Goal: Transaction & Acquisition: Purchase product/service

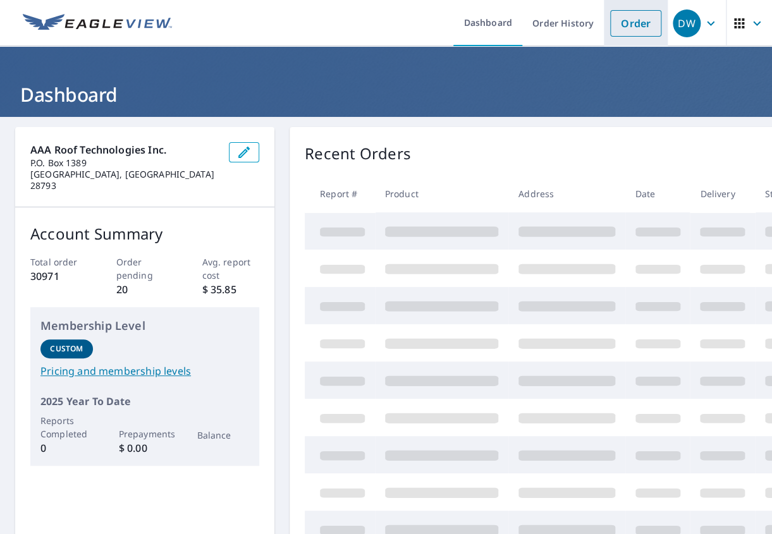
click at [627, 23] on link "Order" at bounding box center [635, 23] width 51 height 27
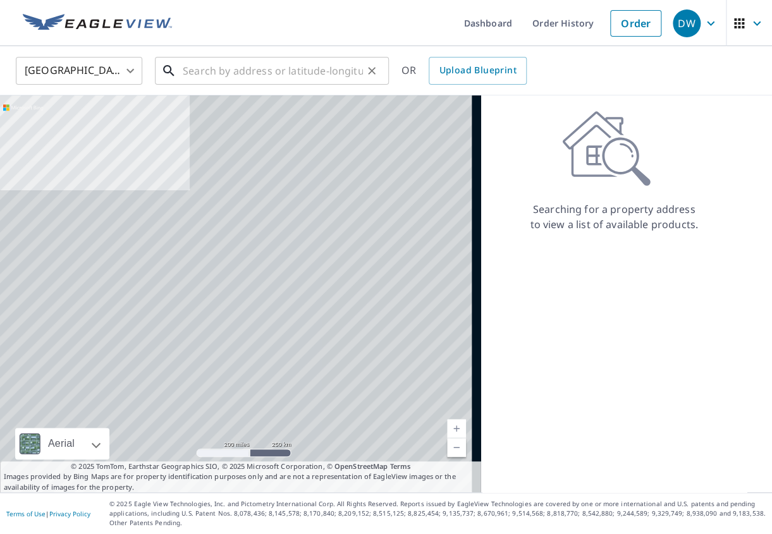
click at [211, 71] on input "text" at bounding box center [273, 70] width 180 height 35
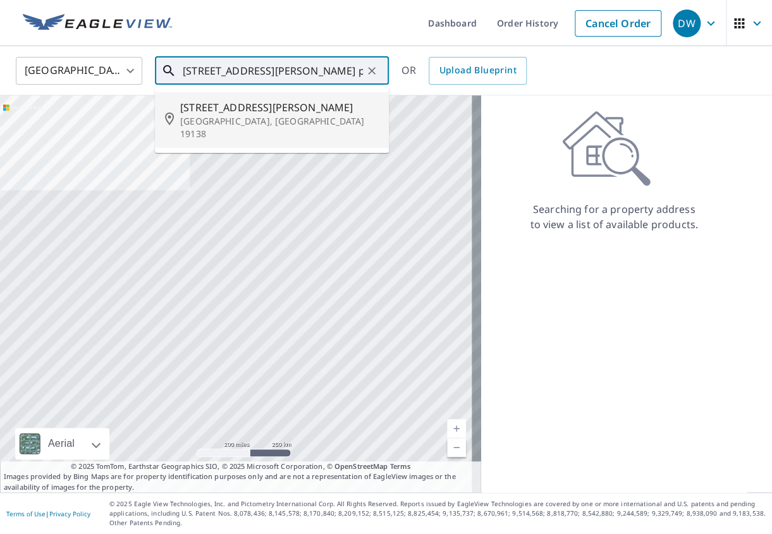
click at [206, 111] on span "[STREET_ADDRESS][PERSON_NAME]" at bounding box center [279, 107] width 199 height 15
type input "[STREET_ADDRESS][PERSON_NAME]"
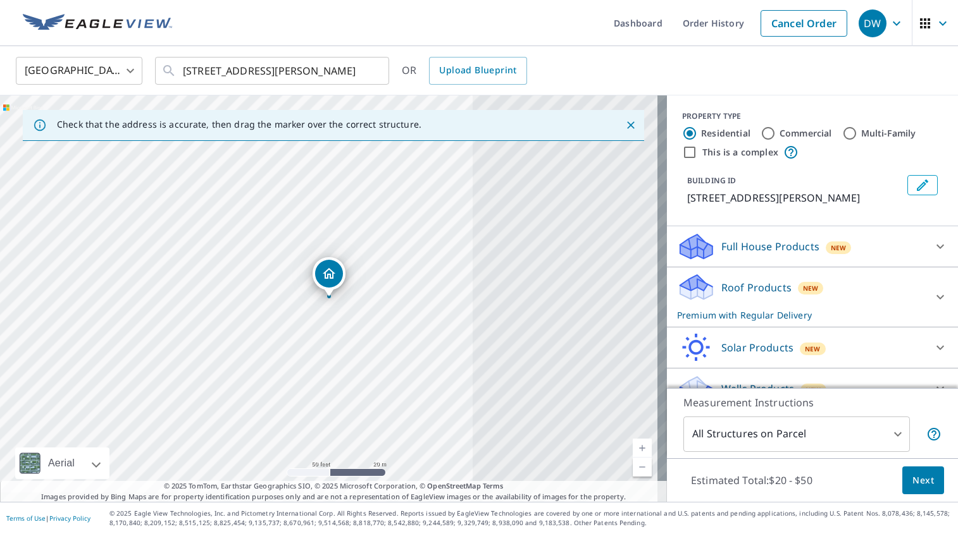
scroll to position [21, 0]
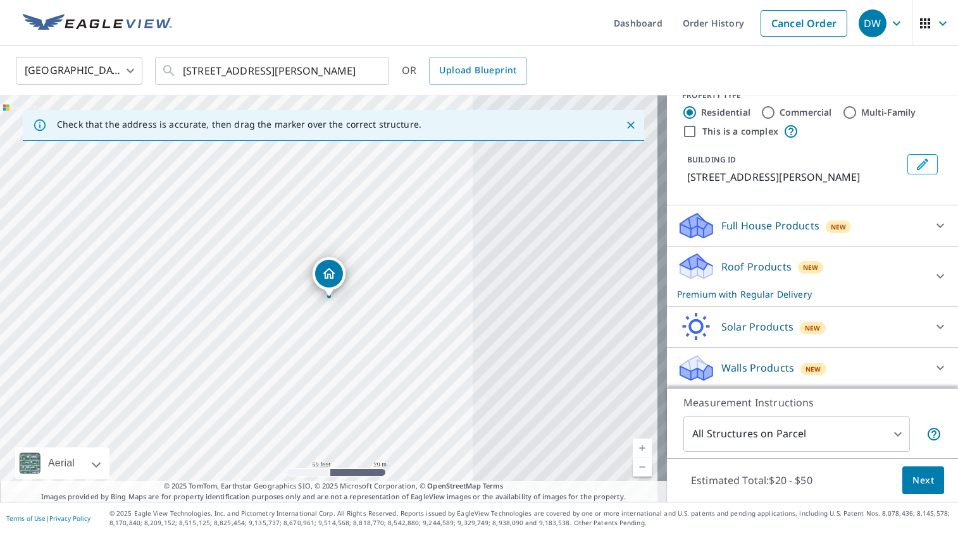
click at [772, 225] on icon at bounding box center [940, 226] width 8 height 4
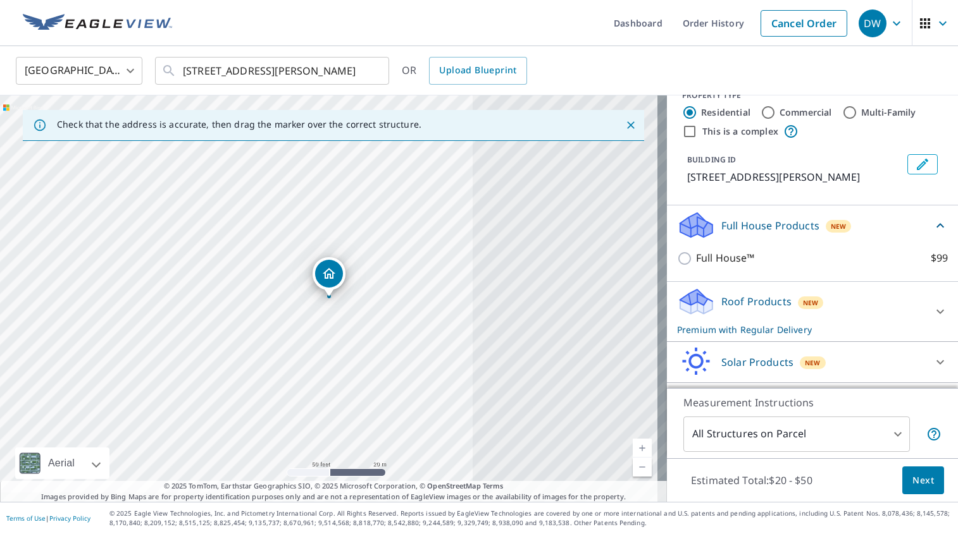
click at [772, 224] on icon at bounding box center [939, 225] width 15 height 15
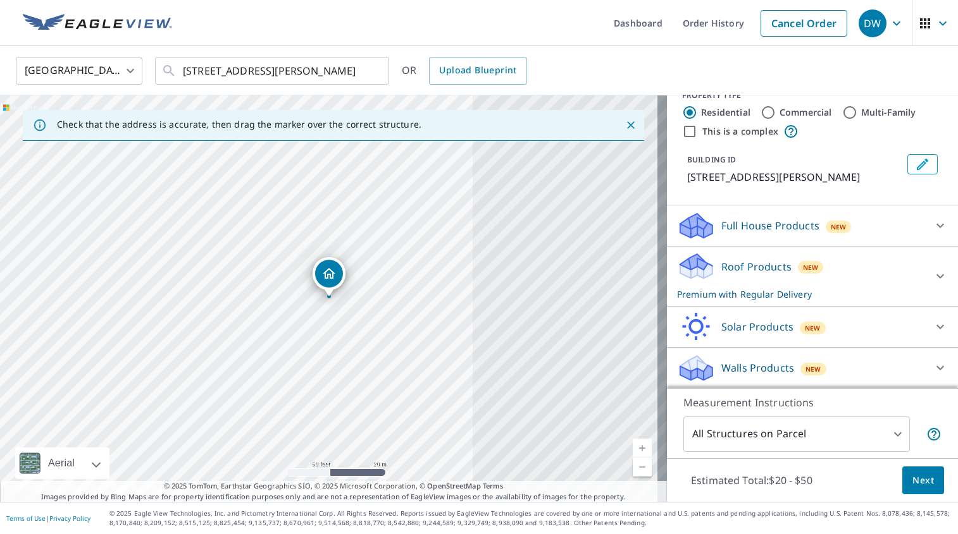
click at [772, 364] on icon at bounding box center [939, 367] width 15 height 15
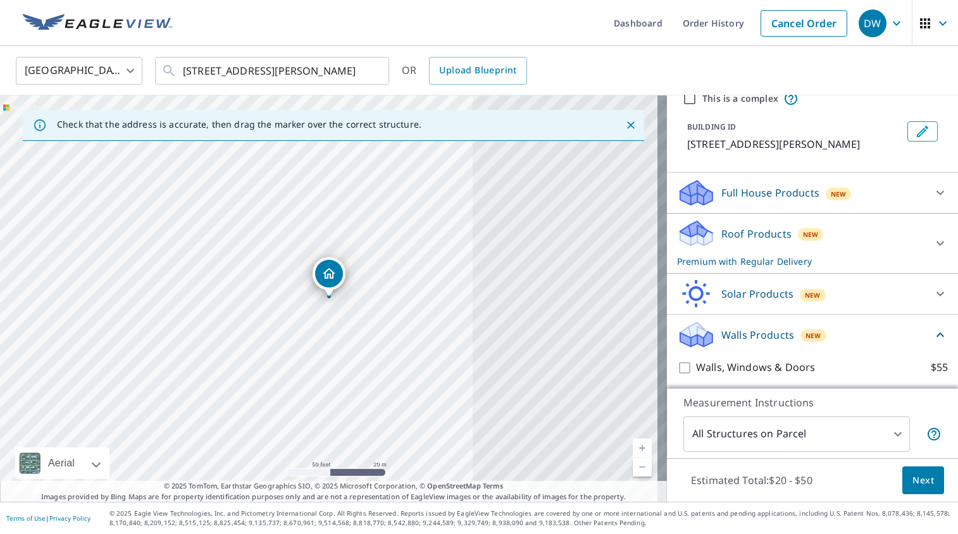
scroll to position [92, 0]
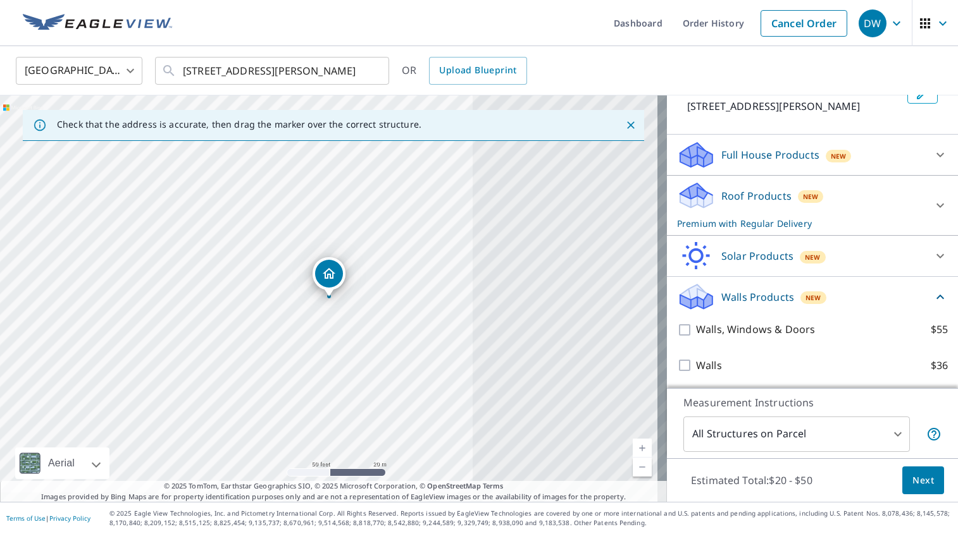
click at [772, 151] on icon at bounding box center [939, 154] width 15 height 15
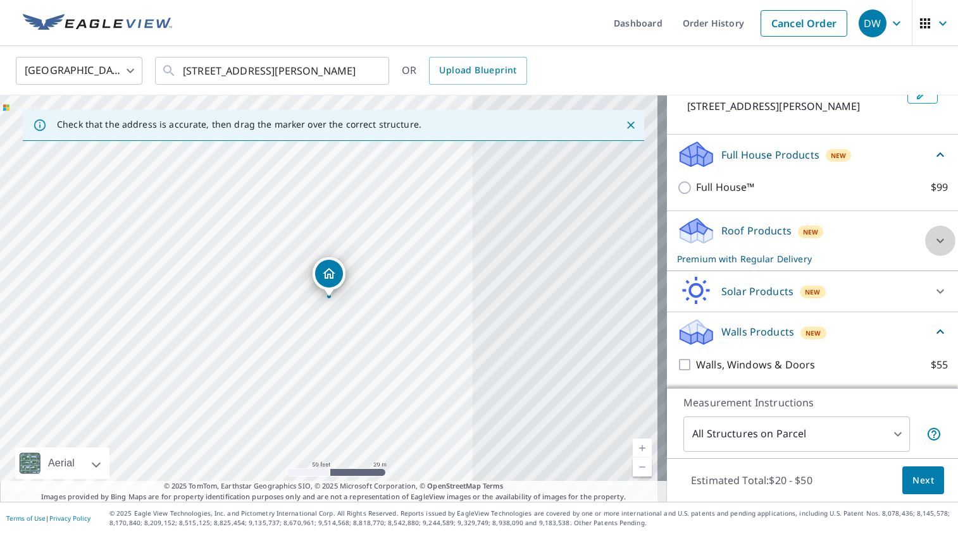
click at [772, 239] on icon at bounding box center [939, 240] width 15 height 15
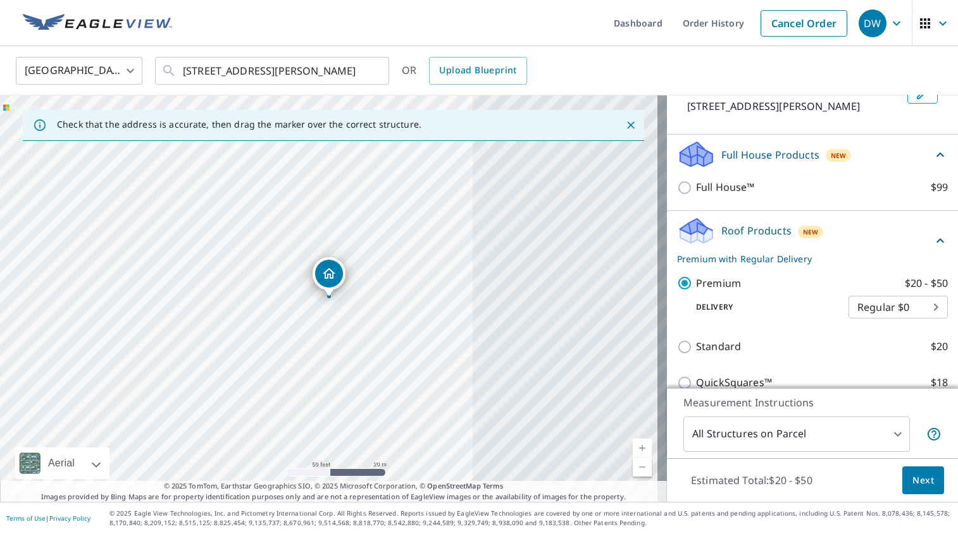
click at [772, 239] on icon at bounding box center [940, 240] width 8 height 4
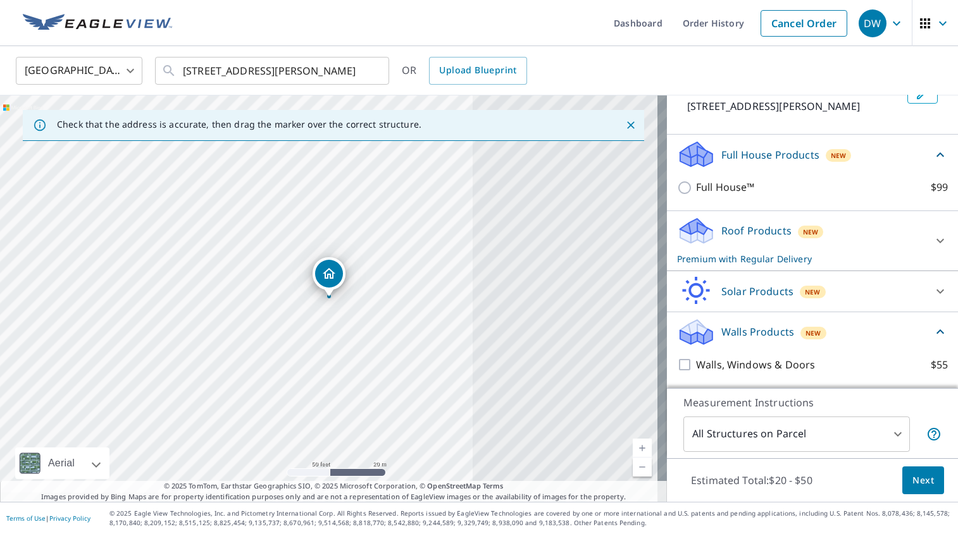
scroll to position [126, 0]
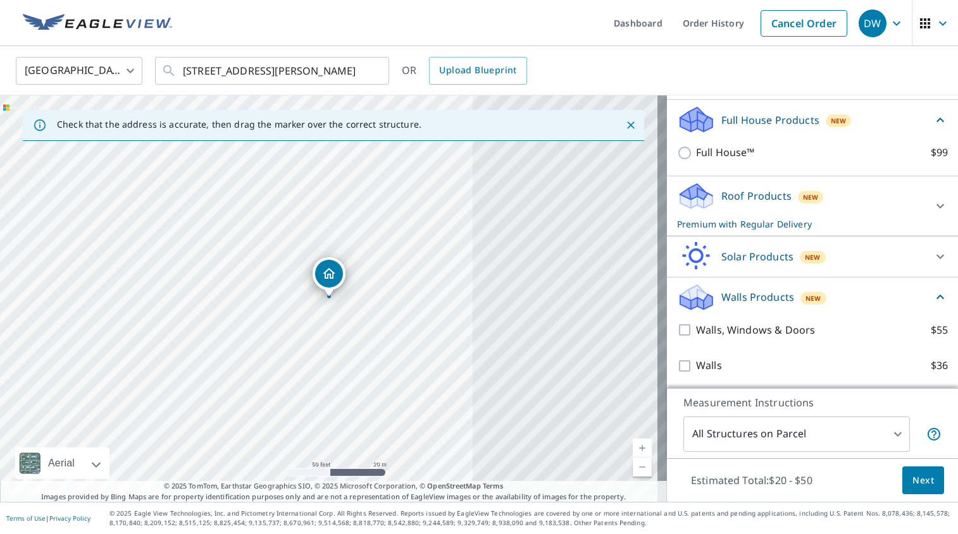
click at [772, 293] on icon at bounding box center [939, 297] width 15 height 15
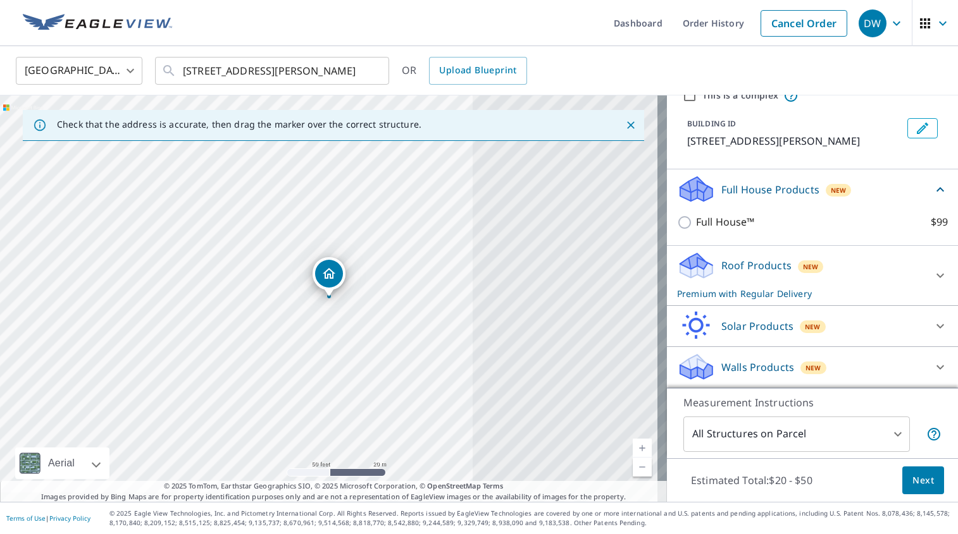
scroll to position [56, 0]
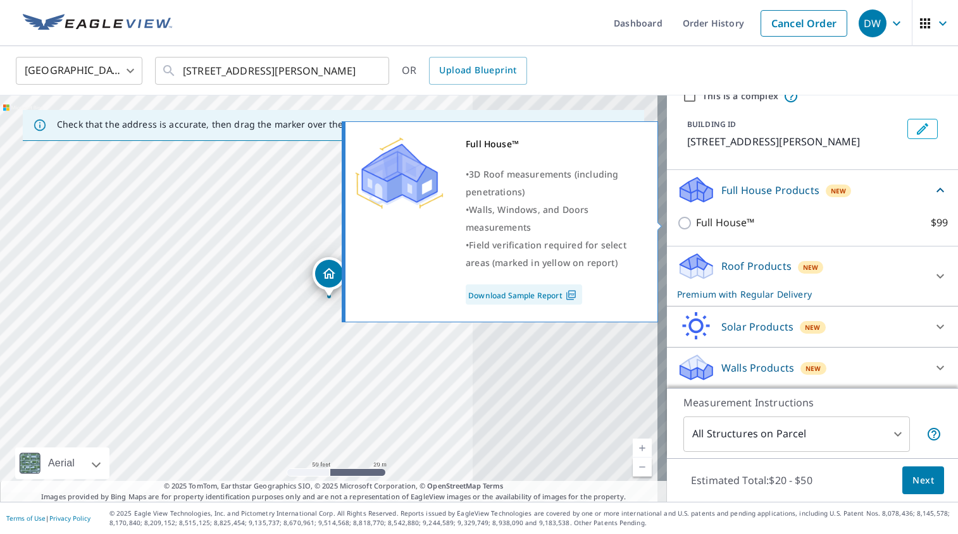
click at [679, 221] on input "Full House™ $99" at bounding box center [686, 223] width 19 height 15
checkbox input "true"
checkbox input "false"
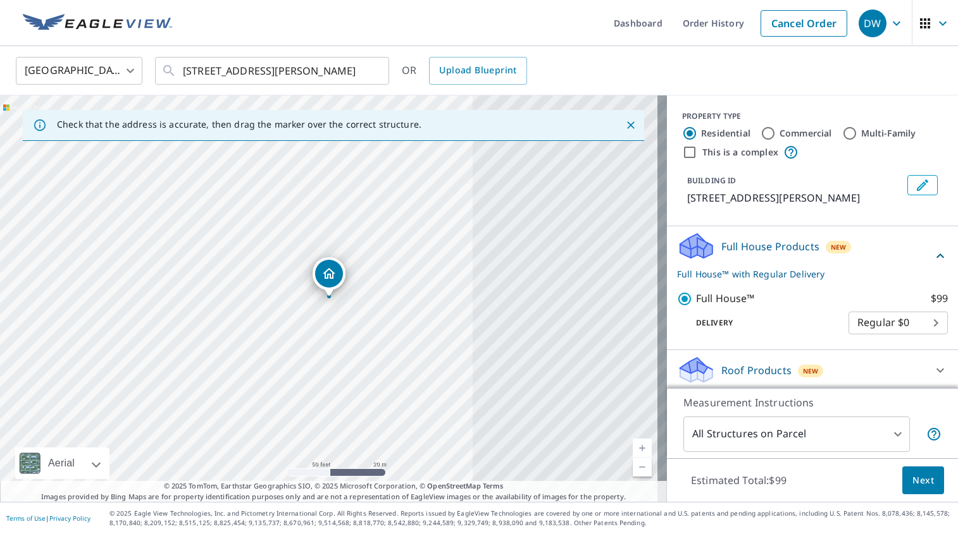
scroll to position [0, 0]
click at [772, 483] on span "Next" at bounding box center [923, 481] width 22 height 16
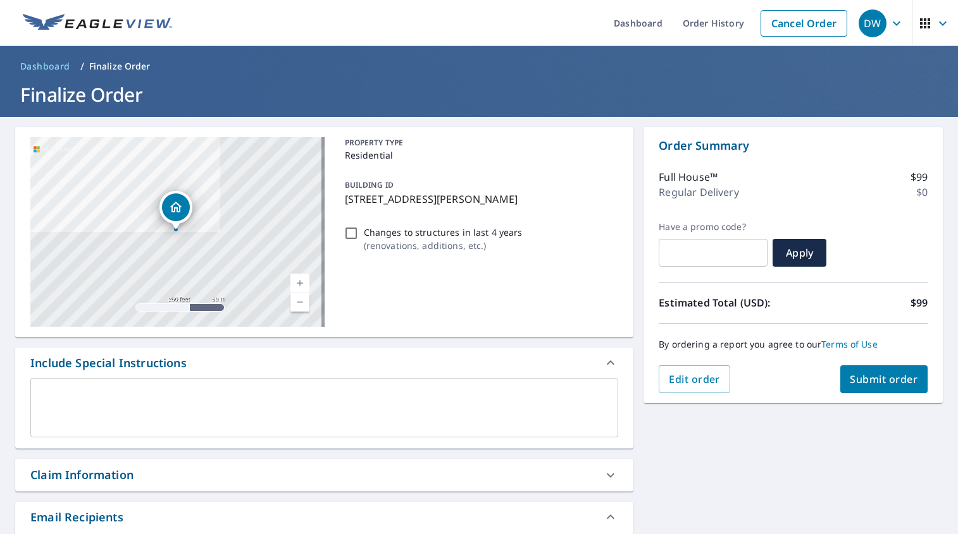
click at [78, 395] on textarea at bounding box center [324, 408] width 570 height 36
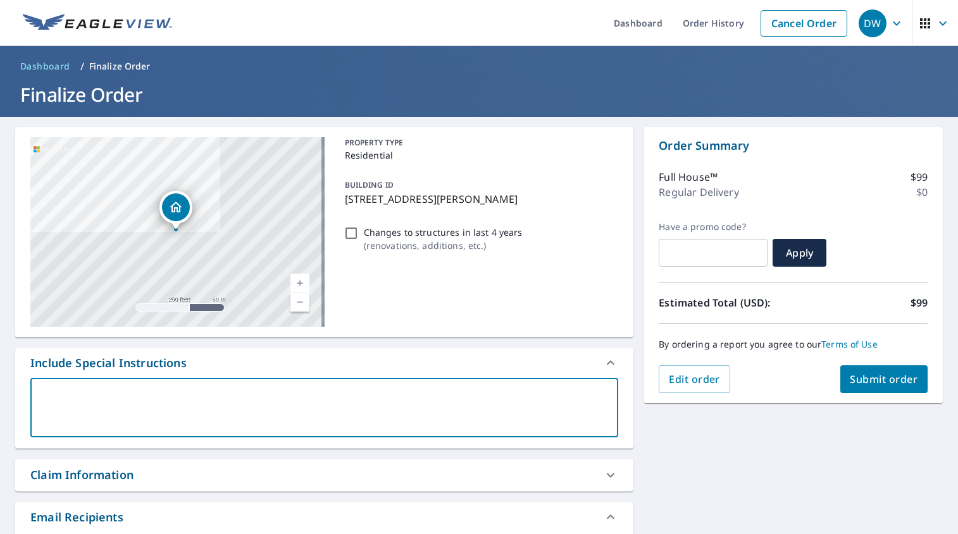
paste textarea "We need, XML, ESX, and an Extra Page that is blank for field notes 25-1911 [PER…"
type textarea "We need, XML, ESX, and an Extra Page that is blank for field notes 25-1911 [PER…"
type textarea "x"
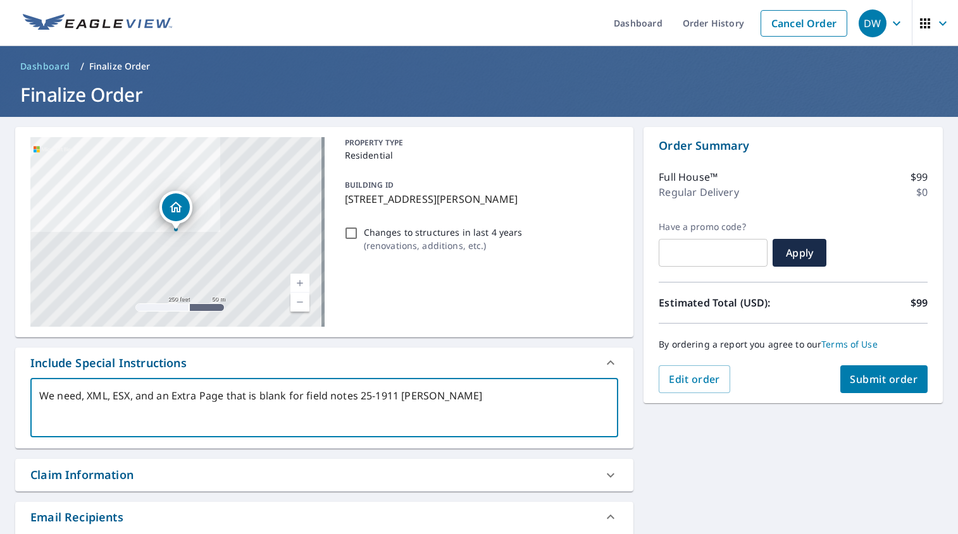
drag, startPoint x: 114, startPoint y: 397, endPoint x: 135, endPoint y: 395, distance: 20.3
click at [135, 395] on textarea "We need, XML, ESX, and an Extra Page that is blank for field notes 25-1911 [PER…" at bounding box center [324, 408] width 570 height 36
type textarea "We need, XML, and an Extra Page that is blank for field notes 25-1911 [PERSON_N…"
type textarea "x"
type textarea "We need, XML, and an Extra Page that is blank for field notes 25-1911 [PERSON_N…"
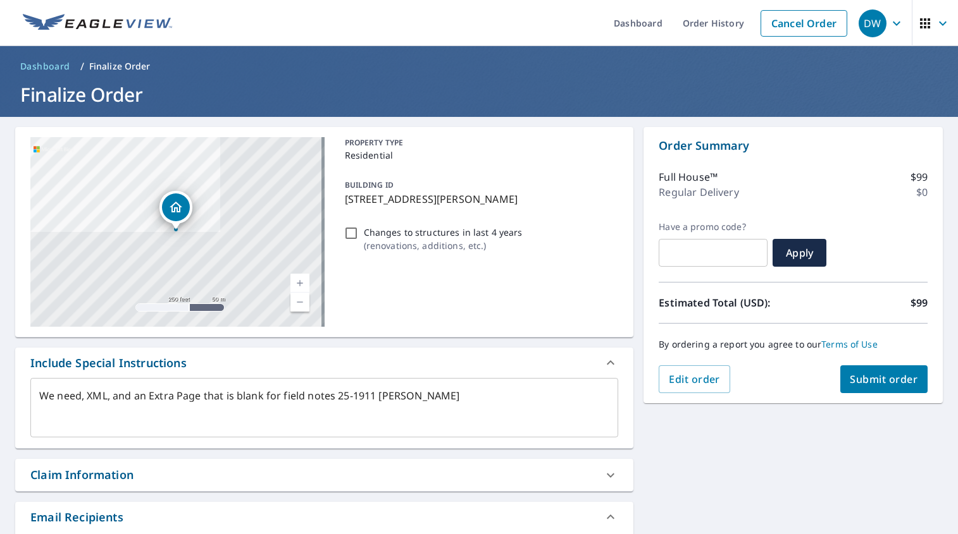
click at [140, 474] on div "Claim Information" at bounding box center [312, 475] width 565 height 17
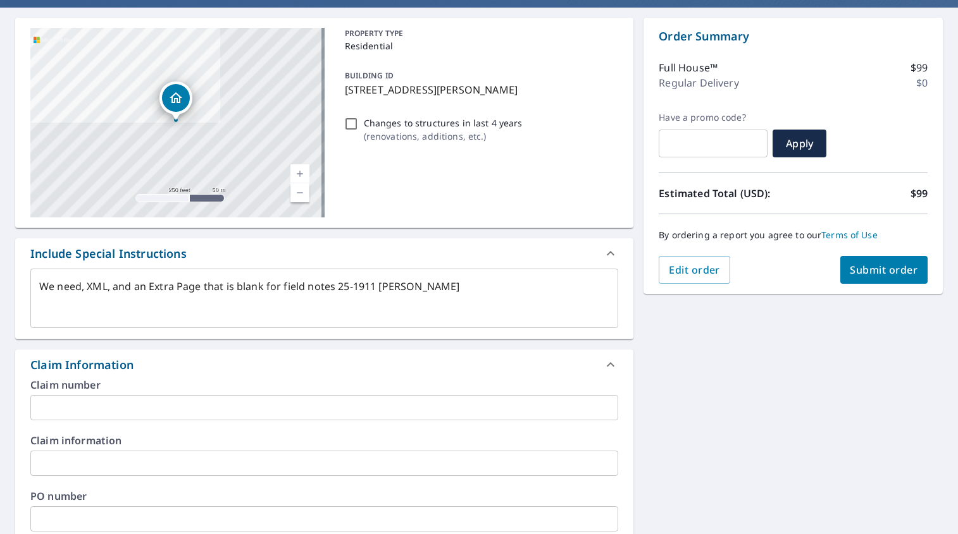
scroll to position [126, 0]
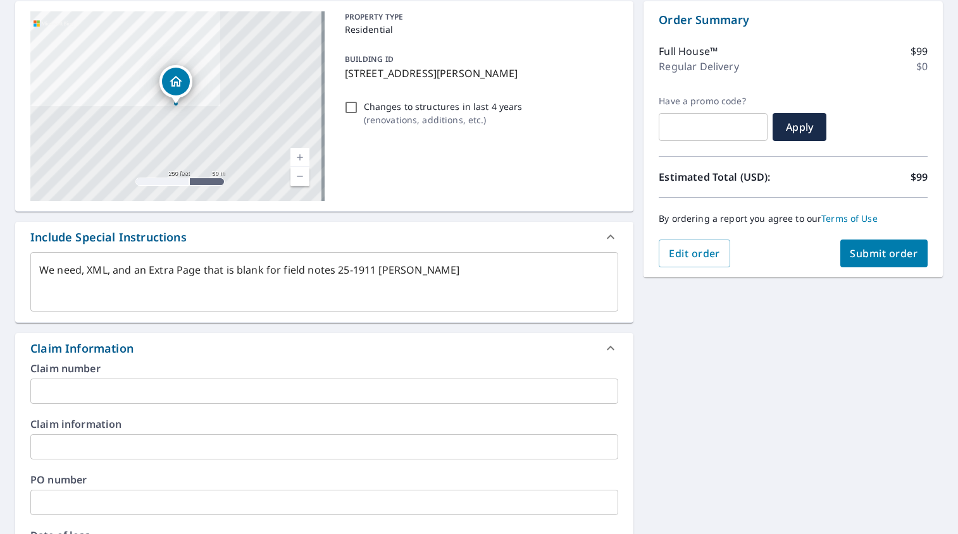
click at [94, 388] on input "text" at bounding box center [324, 391] width 588 height 25
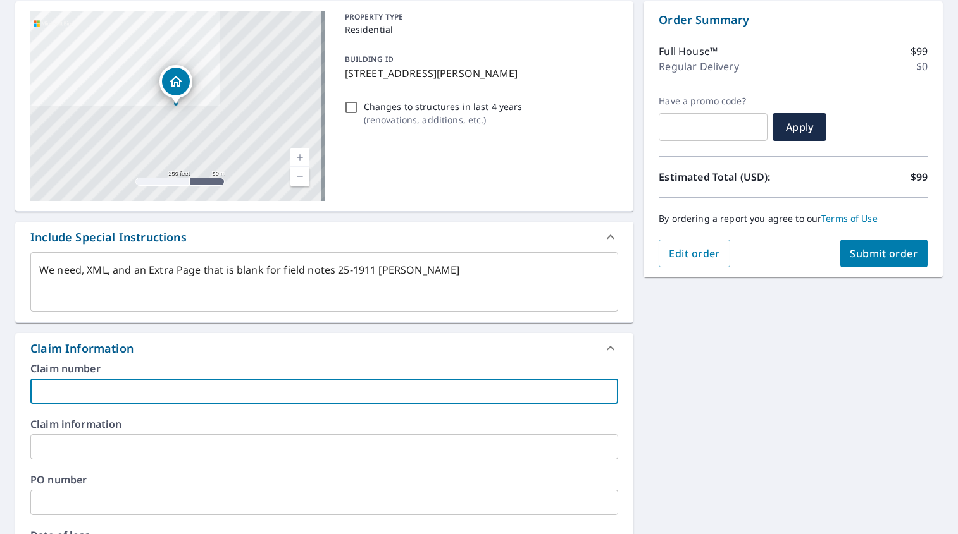
paste input "[PERSON_NAME] WoNum # 25-1911"
type textarea "x"
type input "[PERSON_NAME] WoNum # 25-1911"
click at [37, 388] on input "[PERSON_NAME] WoNum # 25-1911" at bounding box center [324, 391] width 588 height 25
type textarea "x"
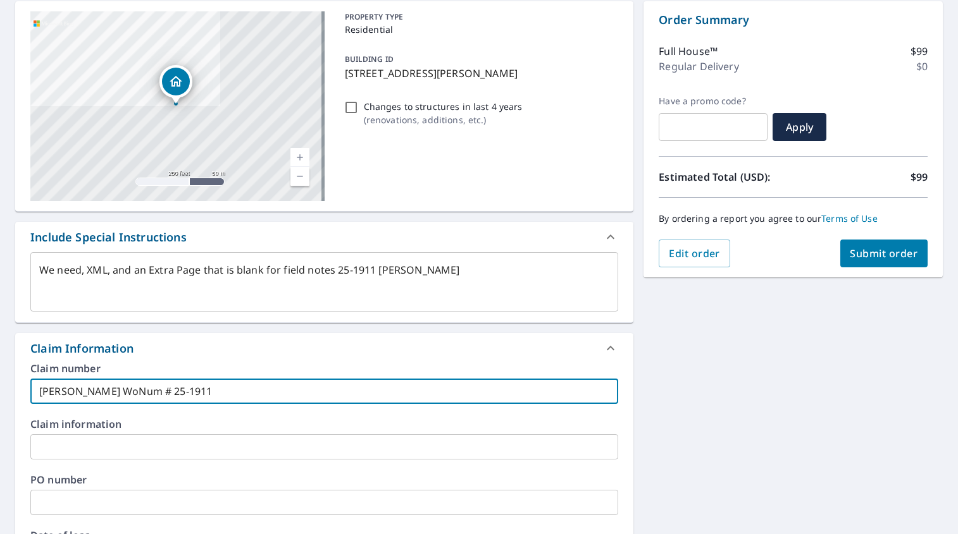
type input "BJones WoNum # 25-1911"
type textarea "x"
type input "BeJones WoNum # 25-1911"
type textarea "x"
type input "BerJones WoNum # 25-1911"
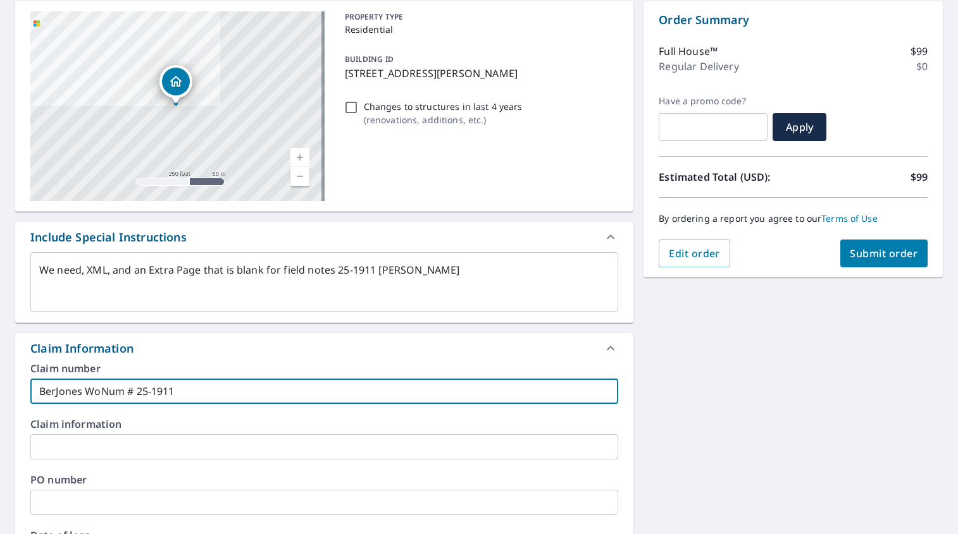
type textarea "x"
type input "BernJones WoNum # 25-1911"
type textarea "x"
type input "BerniJones WoNum # 25-1911"
type textarea "x"
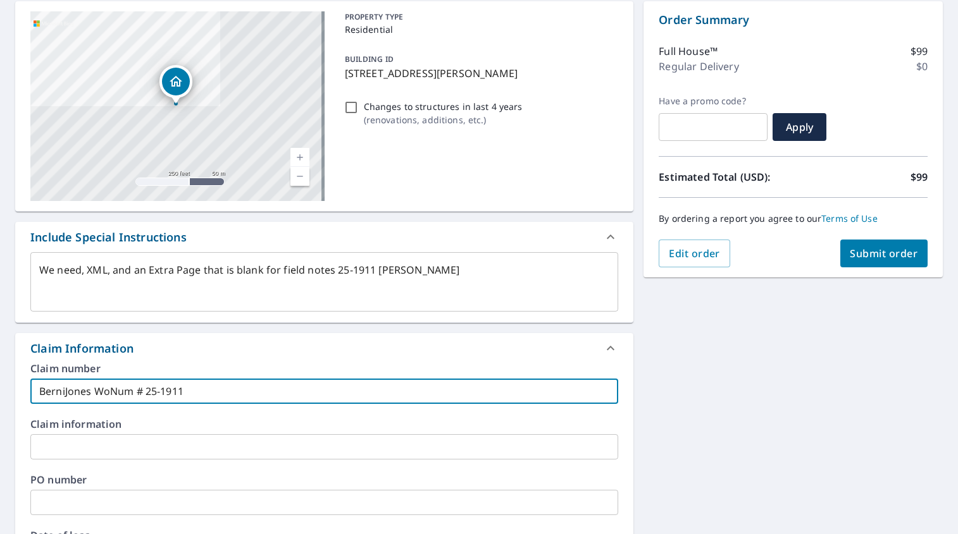
type input "BernicJones WoNum # 25-1911"
type textarea "x"
type input "BerniceJones WoNum # 25-1911"
type textarea "x"
type input "[PERSON_NAME] WoNum # 25-1911"
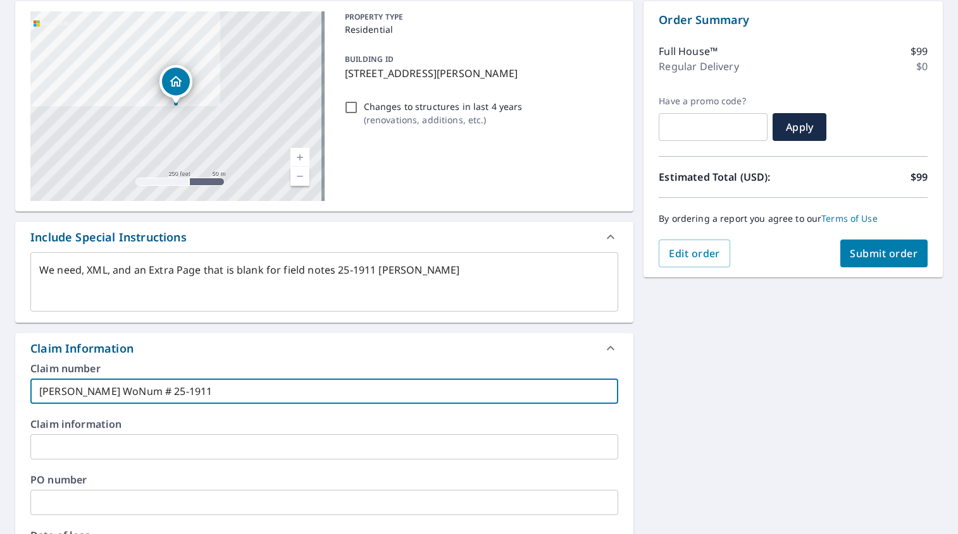
click at [120, 394] on input "[PERSON_NAME] WoNum # 25-1911" at bounding box center [324, 391] width 588 height 25
type textarea "x"
type input "[PERSON_NAME] A # 25-1911"
type textarea "x"
type input "[PERSON_NAME] Ap # 25-1911"
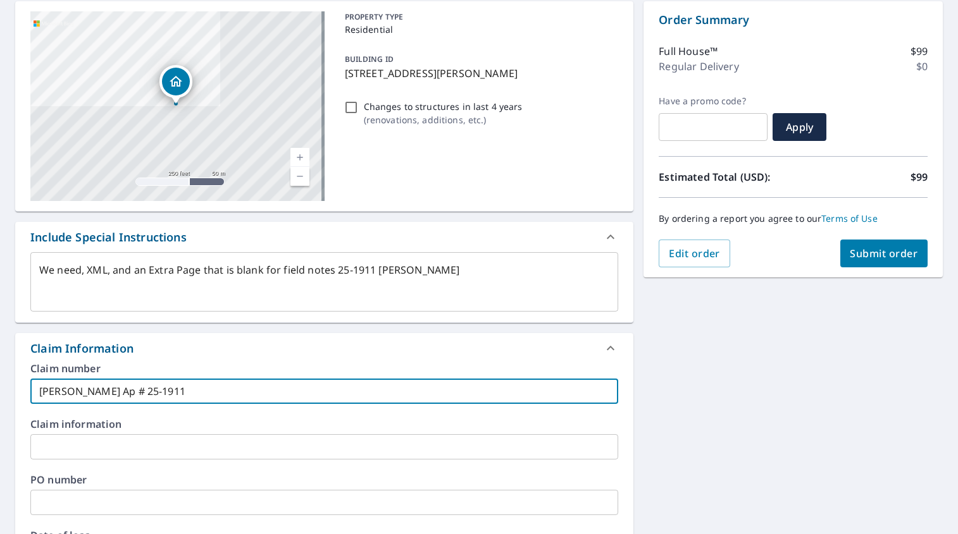
type textarea "x"
type input "[PERSON_NAME] App # 25-1911"
type textarea "x"
type input "[PERSON_NAME] Appr # 25-1911"
type textarea "x"
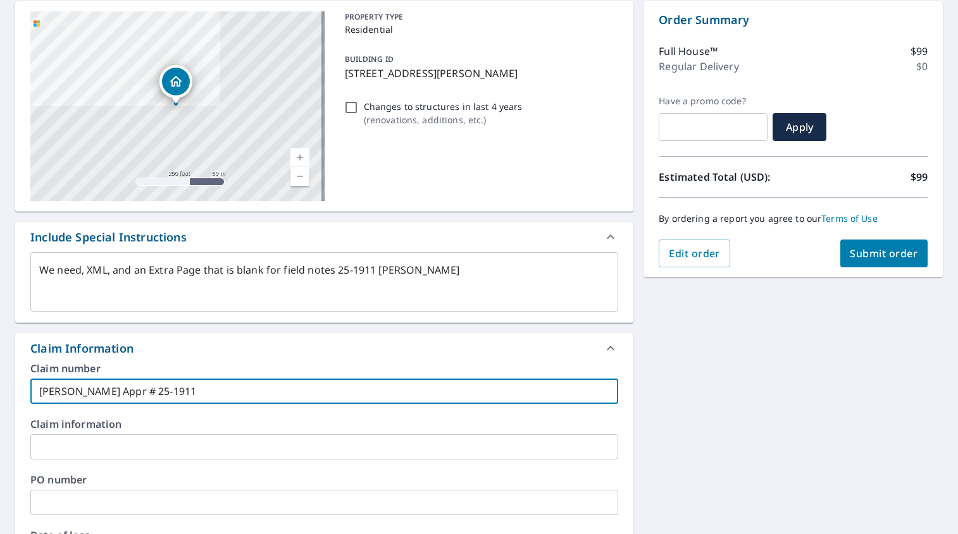
type input "[PERSON_NAME] Appra # 25-1911"
type textarea "x"
type input "[PERSON_NAME] Apprai # 25-1911"
type textarea "x"
type input "[PERSON_NAME] Apprais # 25-1911"
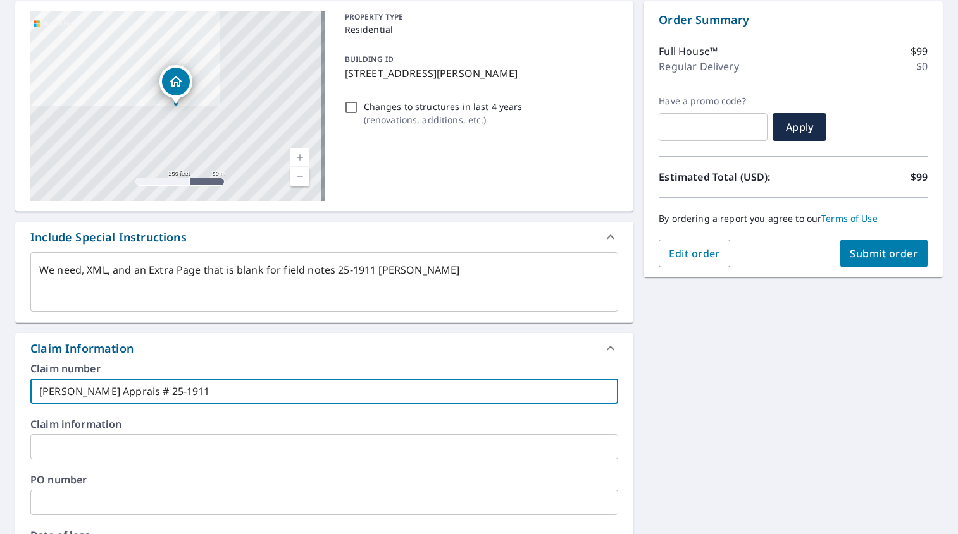
type textarea "x"
type input "[PERSON_NAME] Appraisa # 25-1911"
type textarea "x"
click at [232, 390] on input "[PERSON_NAME] Appraisal # 25-1911" at bounding box center [324, 391] width 588 height 25
type input "[PERSON_NAME] Appraisal # 25-1911"
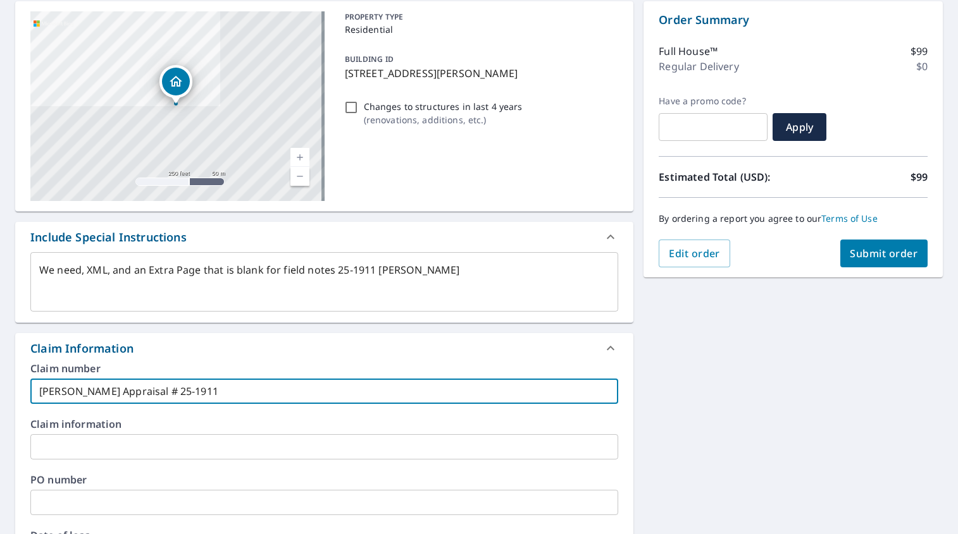
click at [772, 254] on span "Submit order" at bounding box center [884, 254] width 68 height 14
type textarea "x"
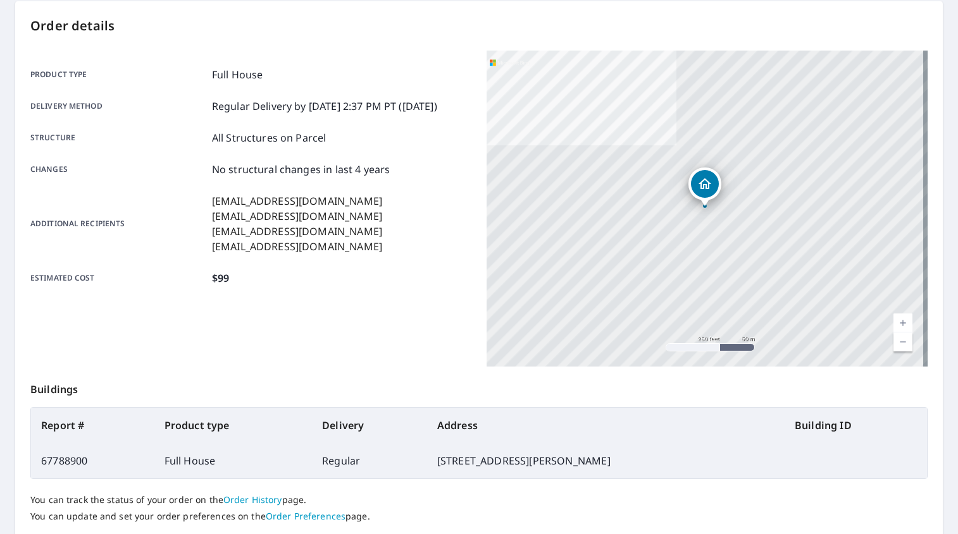
click at [46, 457] on td "67788900" at bounding box center [92, 460] width 123 height 35
copy td "67788900"
